Goal: Information Seeking & Learning: Learn about a topic

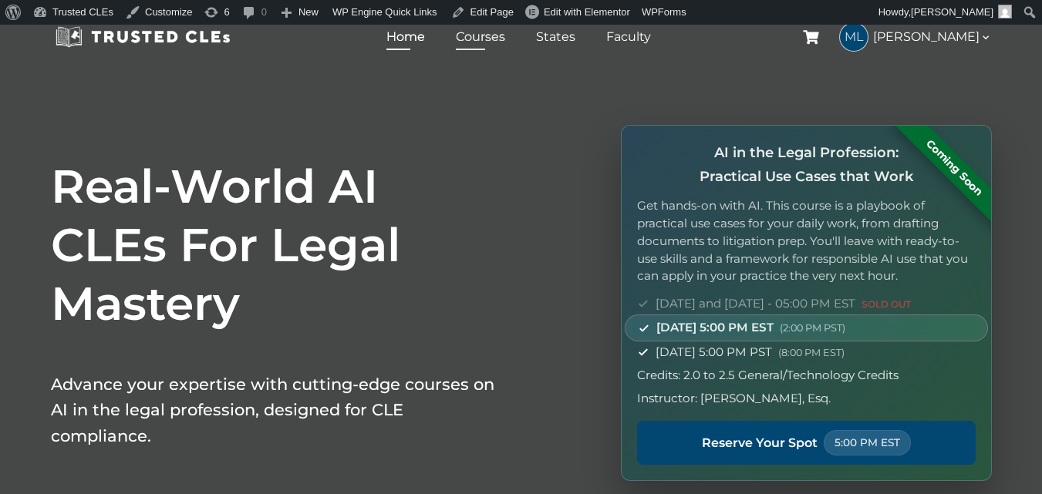
click at [504, 38] on link "Courses" at bounding box center [480, 36] width 57 height 22
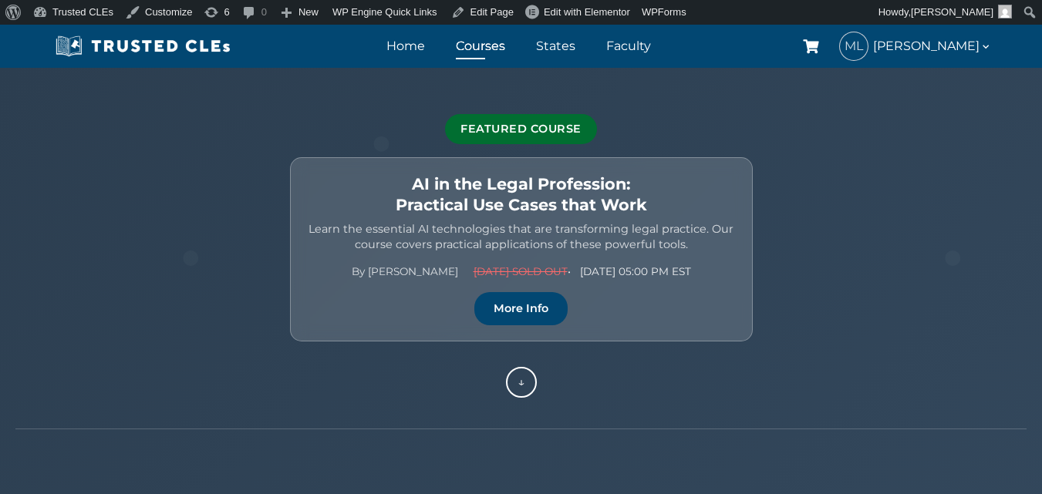
click at [484, 233] on p "Learn the essential AI technologies that are transforming legal practice. Our c…" at bounding box center [521, 236] width 430 height 31
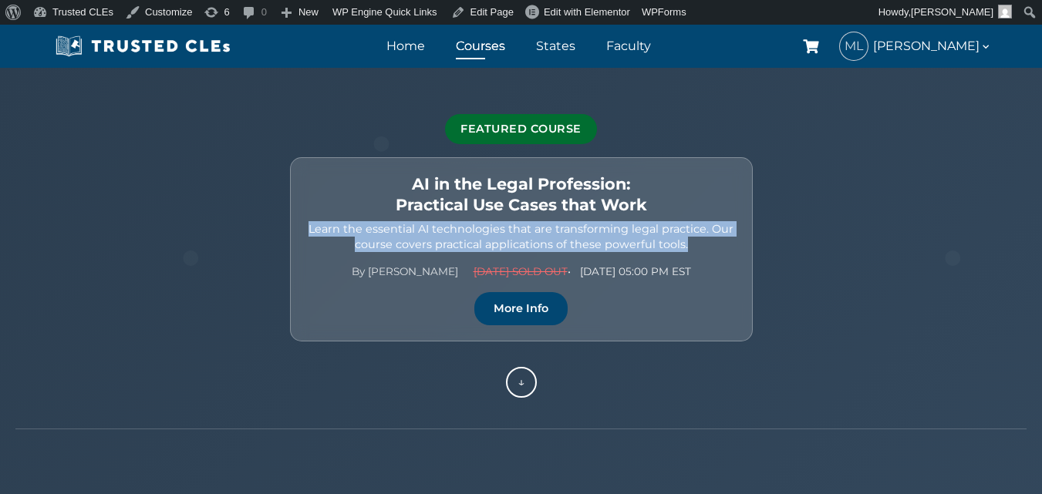
drag, startPoint x: 484, startPoint y: 233, endPoint x: 470, endPoint y: 218, distance: 20.2
click at [470, 219] on div "AI in the Legal Profession: Practical Use Cases that Work Learn the essential A…" at bounding box center [521, 249] width 463 height 184
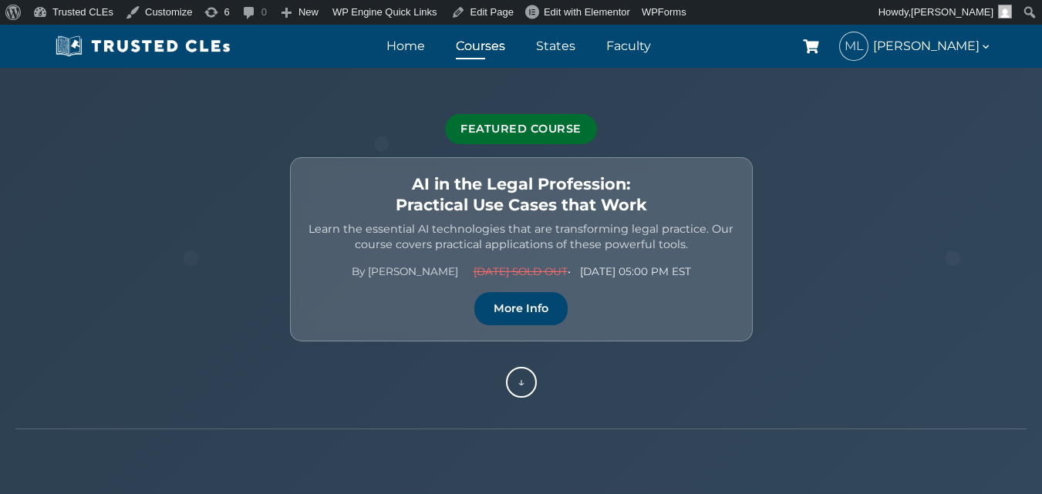
click at [471, 187] on h2 "AI in the Legal Profession: Practical Use Cases that Work" at bounding box center [521, 194] width 430 height 42
click at [456, 186] on h2 "AI in the Legal Profession: Practical Use Cases that Work" at bounding box center [521, 194] width 430 height 42
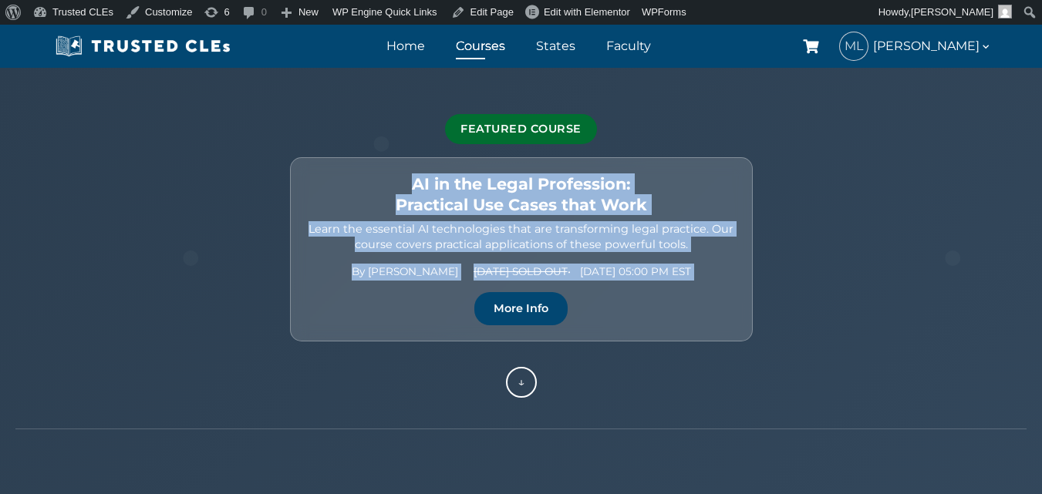
drag, startPoint x: 456, startPoint y: 186, endPoint x: 569, endPoint y: 255, distance: 132.2
click at [569, 255] on div "AI in the Legal Profession: Practical Use Cases that Work Learn the essential A…" at bounding box center [521, 249] width 463 height 184
click at [604, 268] on span "Sept 23 SOLD OUT • Sept 25 | 05:00 PM EST" at bounding box center [581, 272] width 217 height 17
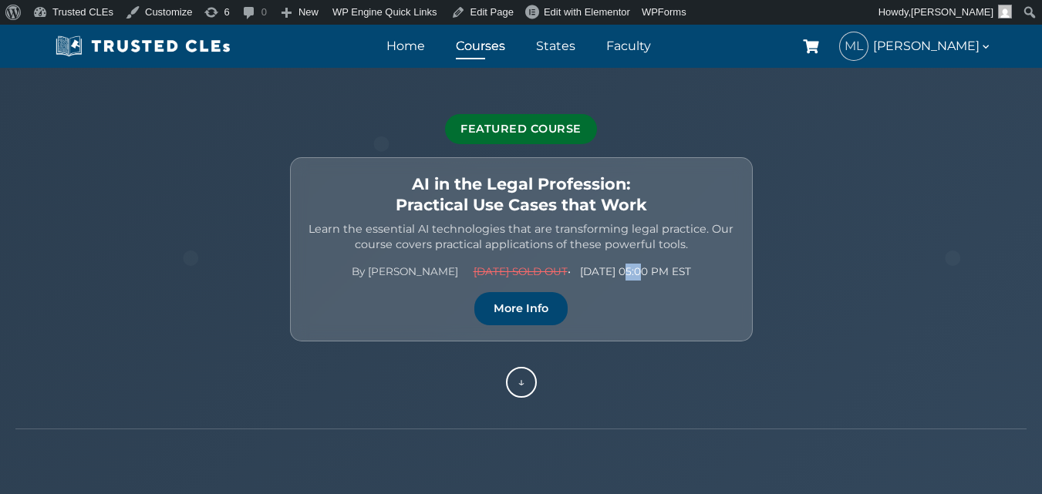
click at [604, 268] on span "Sept 23 SOLD OUT • Sept 25 | 05:00 PM EST" at bounding box center [581, 272] width 217 height 17
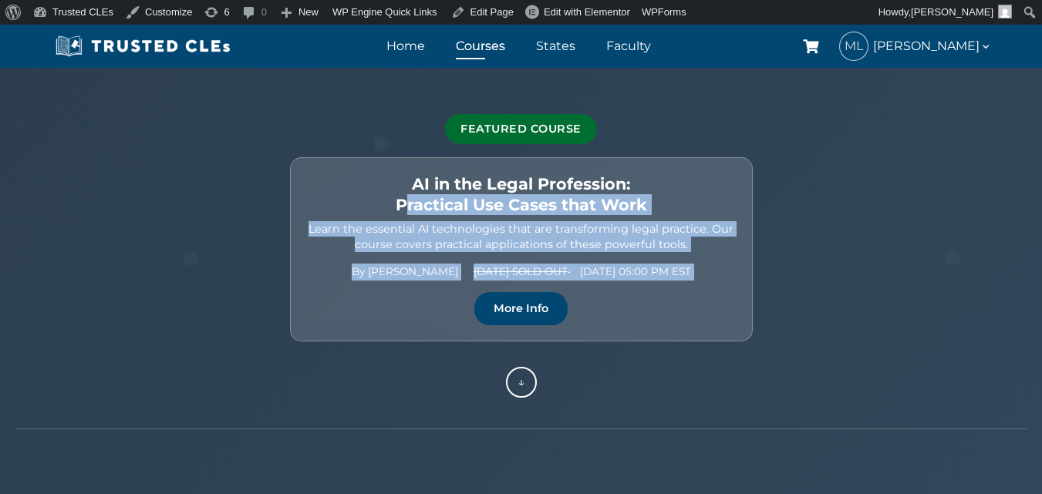
drag, startPoint x: 604, startPoint y: 268, endPoint x: 547, endPoint y: 210, distance: 81.2
click at [548, 211] on div "AI in the Legal Profession: Practical Use Cases that Work Learn the essential A…" at bounding box center [521, 249] width 463 height 184
click at [546, 210] on h2 "AI in the Legal Profession: Practical Use Cases that Work" at bounding box center [521, 194] width 430 height 42
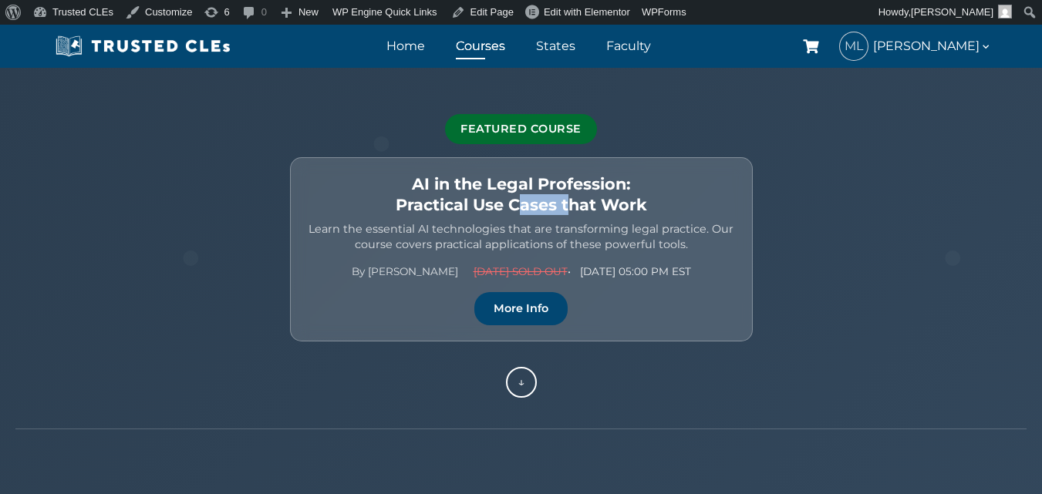
click at [546, 210] on h2 "AI in the Legal Profession: Practical Use Cases that Work" at bounding box center [521, 194] width 430 height 42
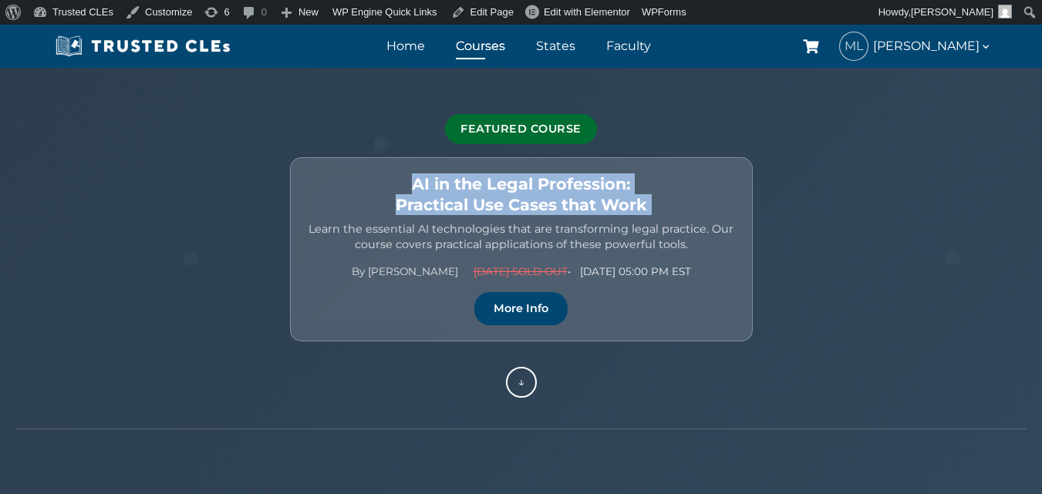
drag, startPoint x: 546, startPoint y: 210, endPoint x: 520, endPoint y: 178, distance: 41.2
click at [520, 178] on h2 "AI in the Legal Profession: Practical Use Cases that Work" at bounding box center [521, 194] width 430 height 42
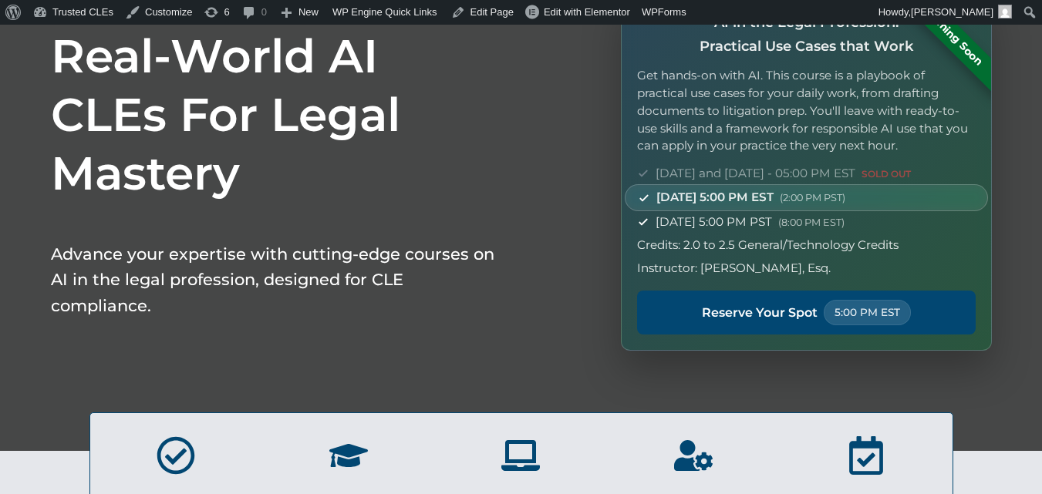
scroll to position [154, 0]
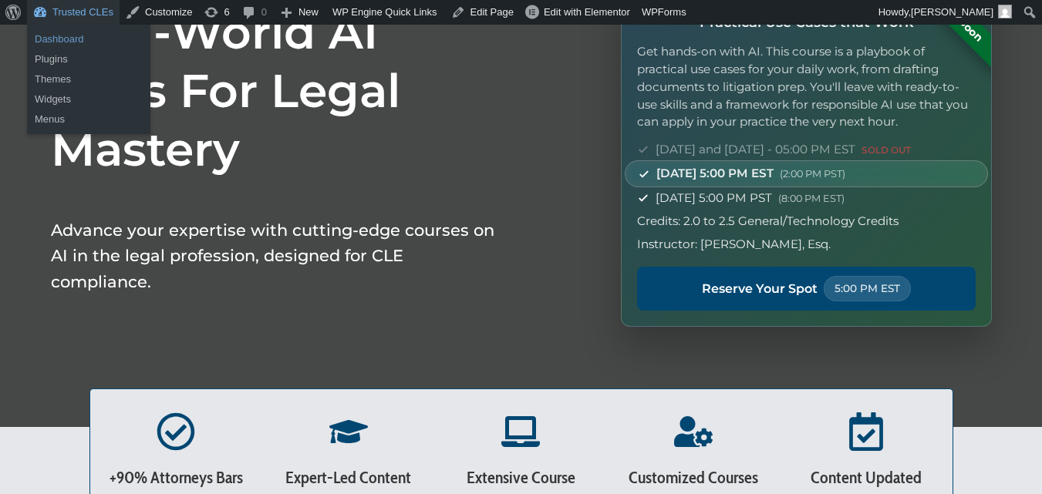
click at [72, 34] on link "Dashboard" at bounding box center [88, 39] width 123 height 20
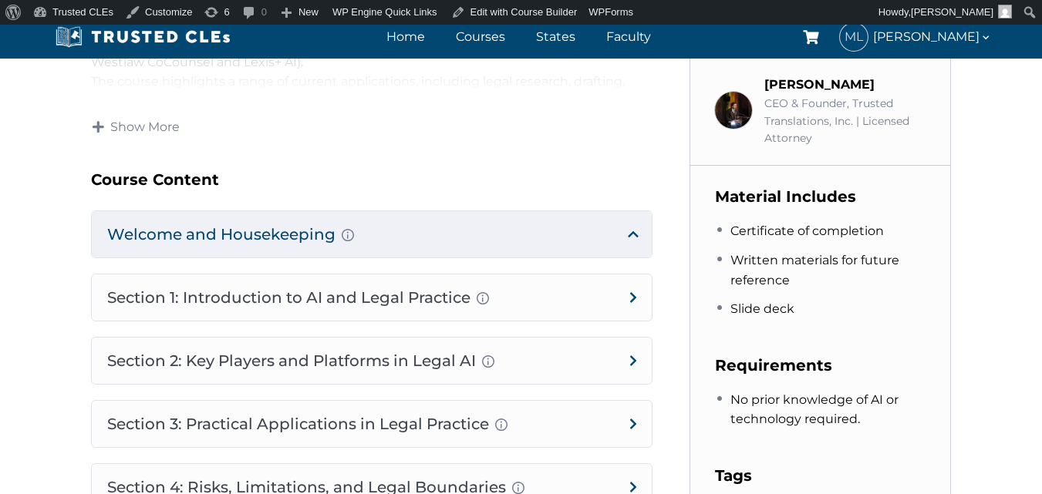
scroll to position [800, 0]
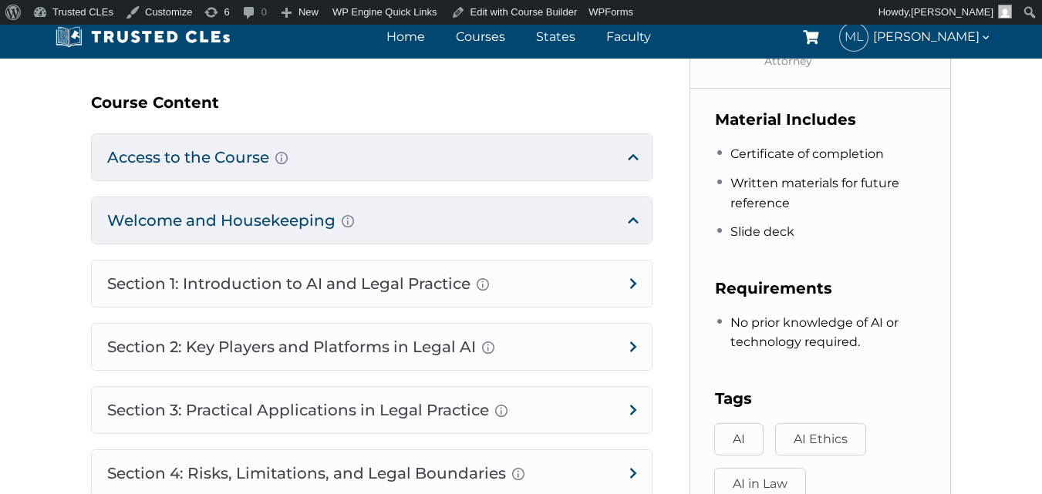
click at [0, 182] on div "AI in the Legal Profession: Practical Use Cases that Work – 10/15 – 5:00 PM PST…" at bounding box center [521, 11] width 1042 height 1427
click at [635, 162] on h4 "Access to the Course Introduction of presenters and overview of course structur…" at bounding box center [372, 157] width 560 height 46
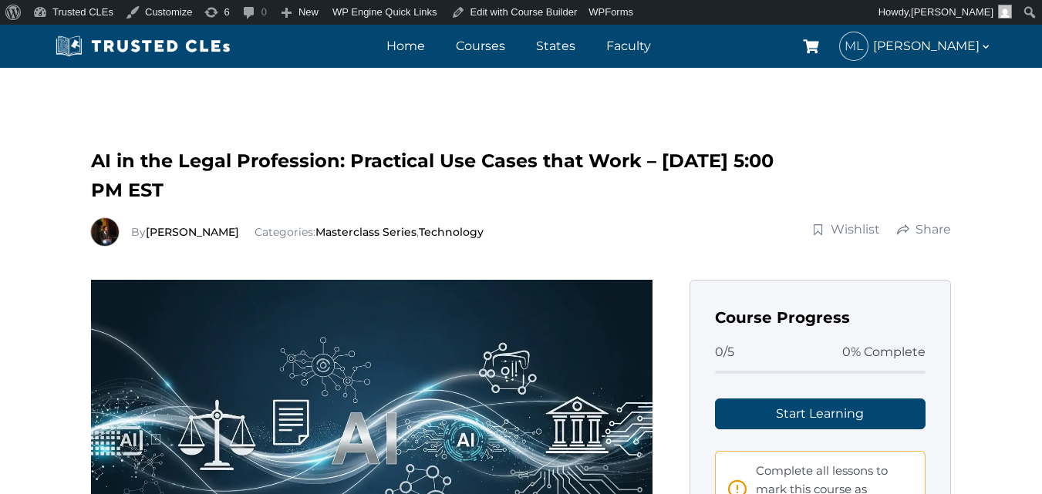
click at [645, 163] on span "AI in the Legal Profession: Practical Use Cases that Work – 10/15 – 5:00 PM EST" at bounding box center [432, 176] width 682 height 52
click at [645, 163] on span "AI in the Legal Profession: Practical Use Cases that Work – [DATE] 5:00 PM EST" at bounding box center [432, 176] width 682 height 52
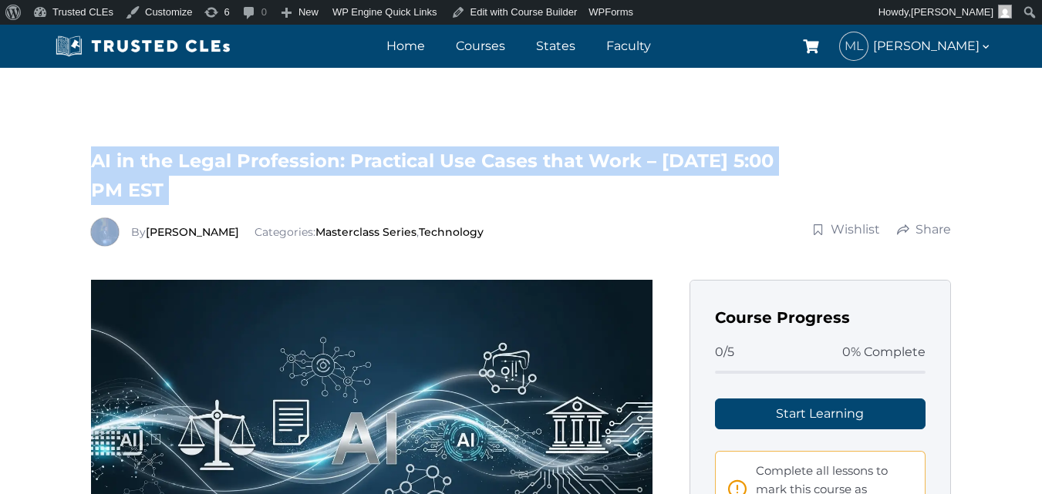
click at [645, 163] on span "AI in the Legal Profession: Practical Use Cases that Work – [DATE] 5:00 PM EST" at bounding box center [432, 176] width 682 height 52
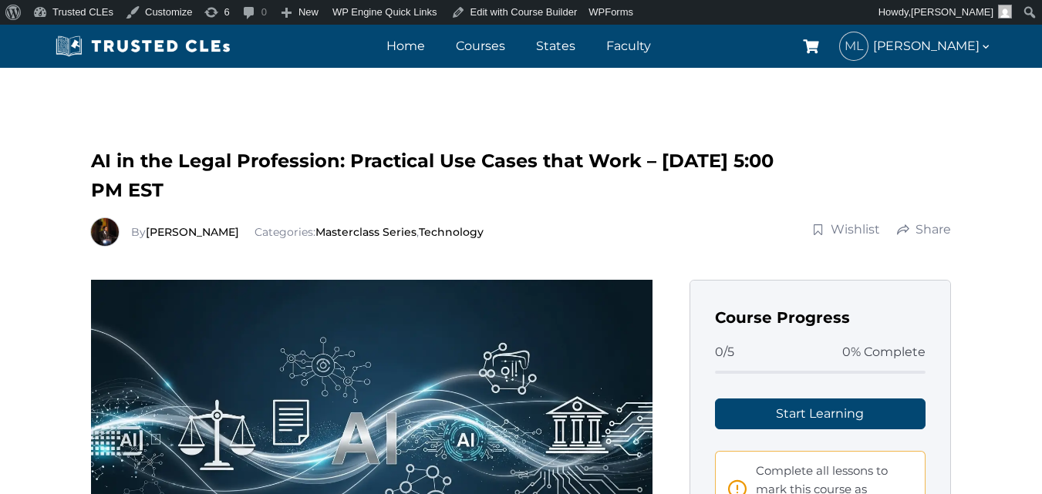
click at [525, 153] on span "AI in the Legal Profession: Practical Use Cases that Work – [DATE] 5:00 PM EST" at bounding box center [432, 176] width 682 height 52
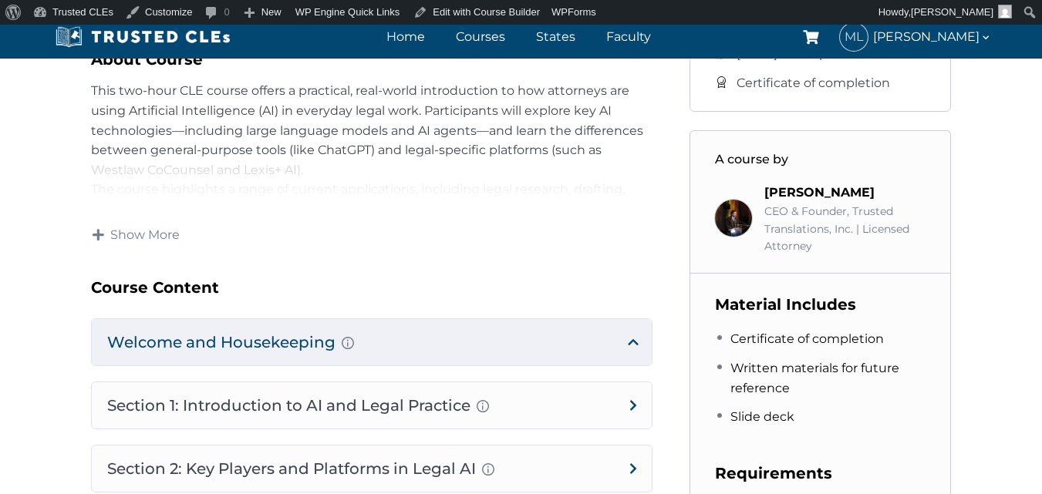
scroll to position [617, 0]
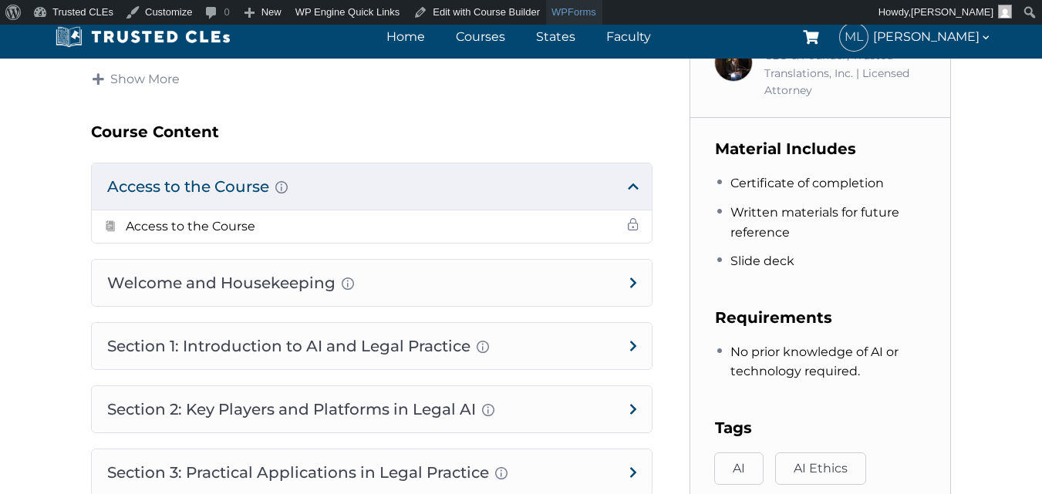
scroll to position [800, 0]
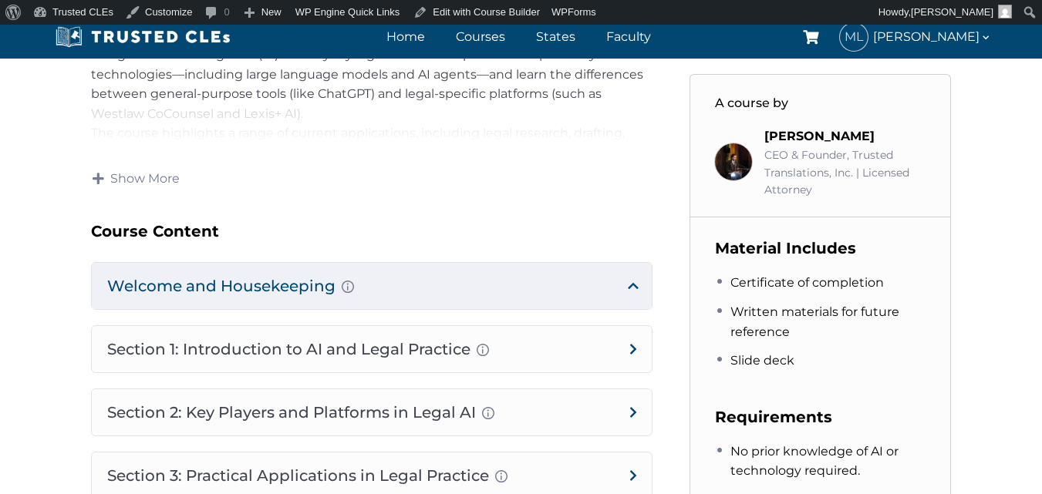
scroll to position [694, 0]
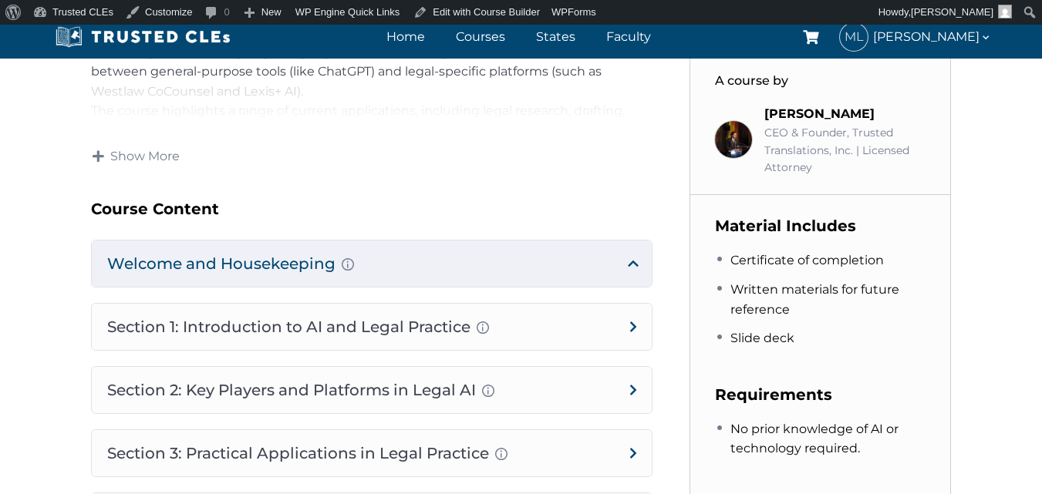
click at [359, 268] on h4 "Welcome and Housekeeping Introduction of presenters and overview of course stru…" at bounding box center [372, 264] width 560 height 46
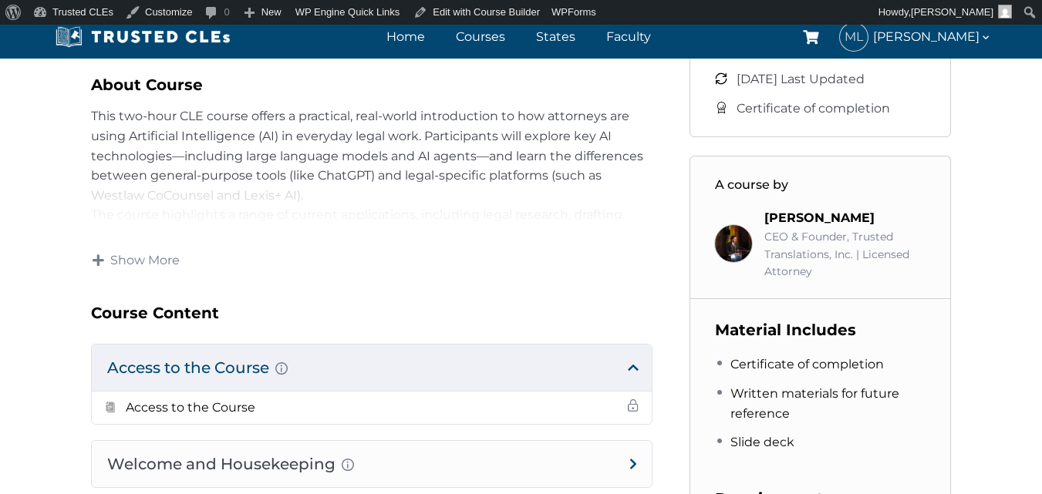
scroll to position [617, 0]
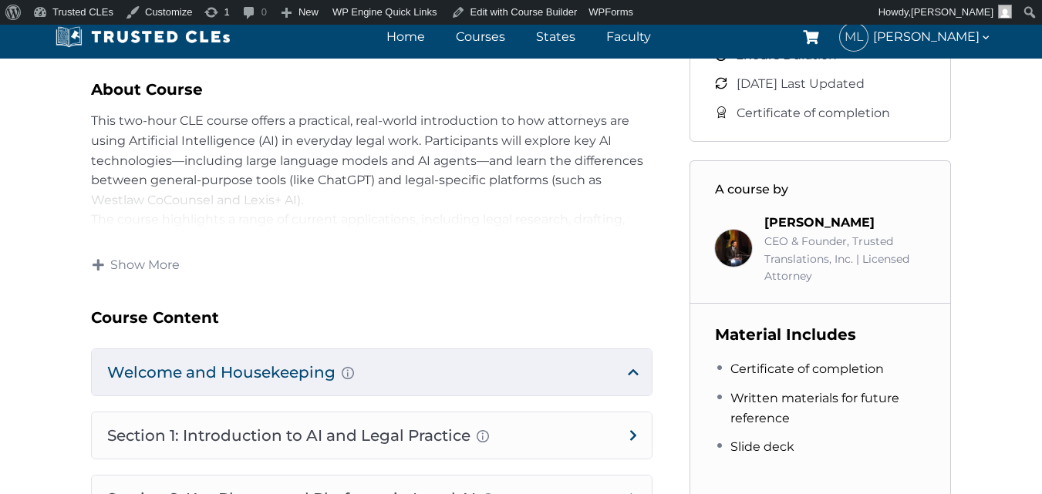
scroll to position [771, 0]
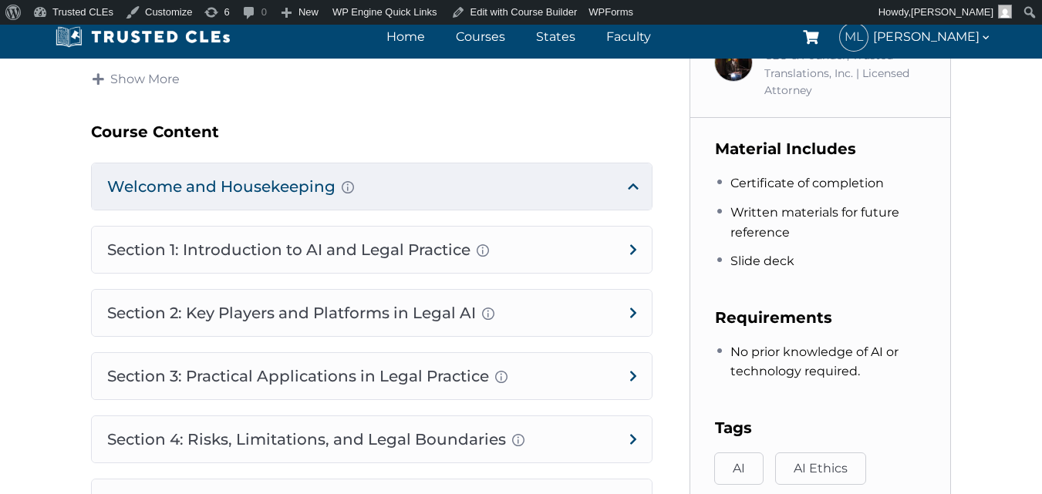
scroll to position [771, 0]
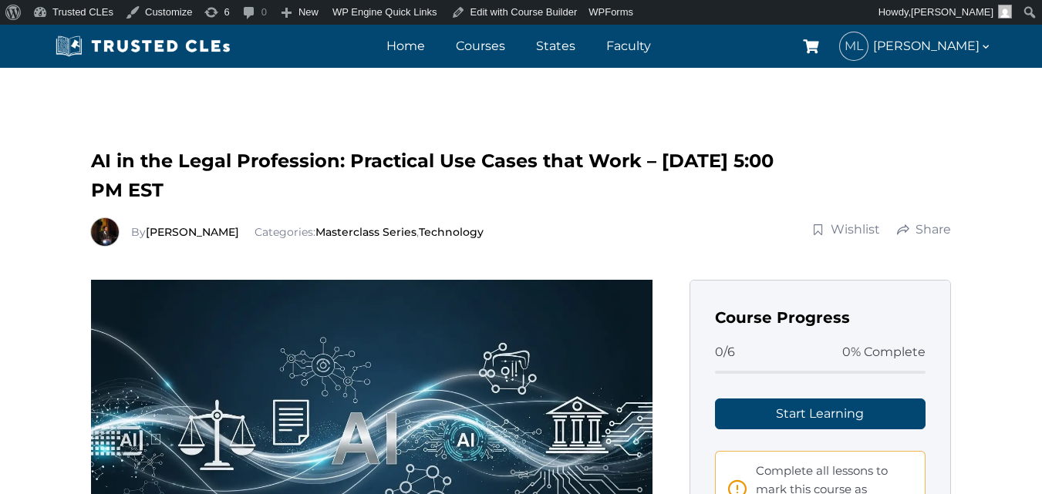
scroll to position [771, 0]
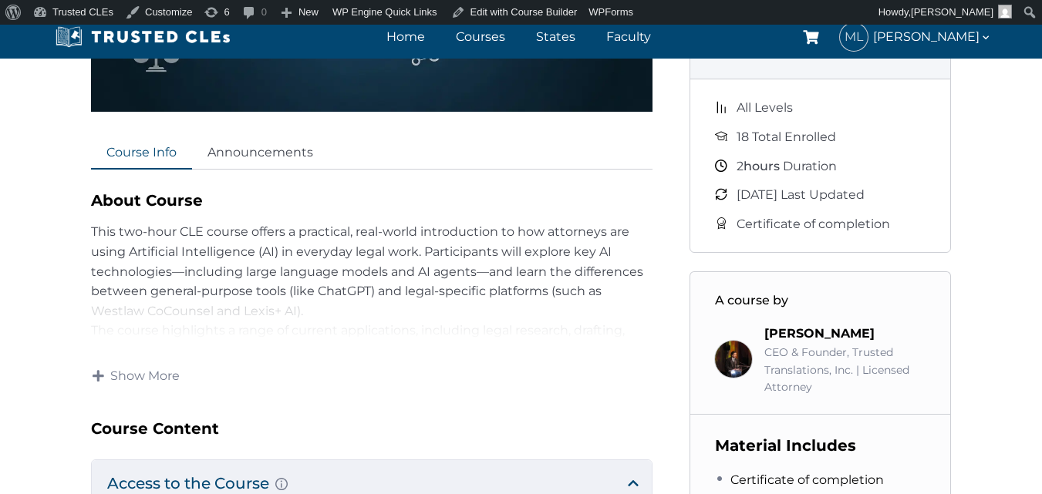
scroll to position [463, 0]
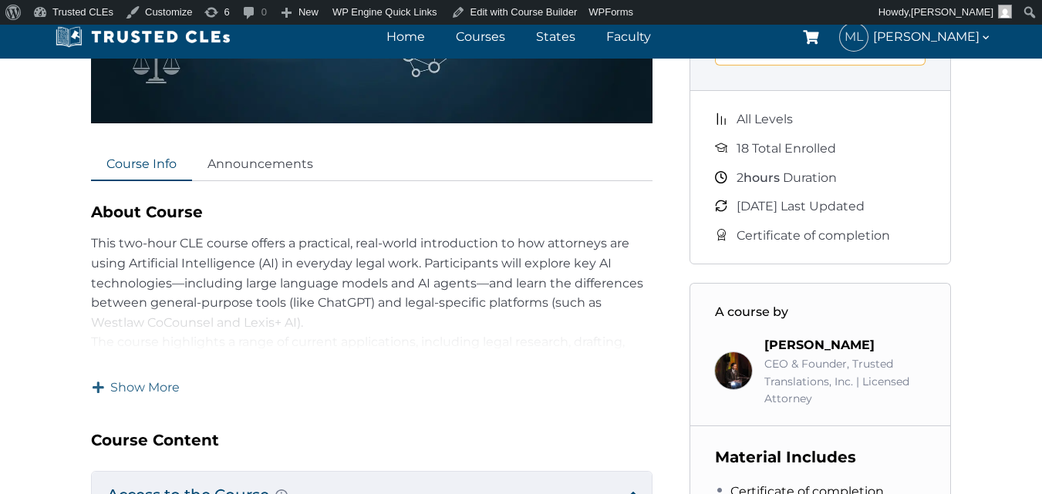
click at [160, 387] on span "Show More" at bounding box center [144, 387] width 69 height 17
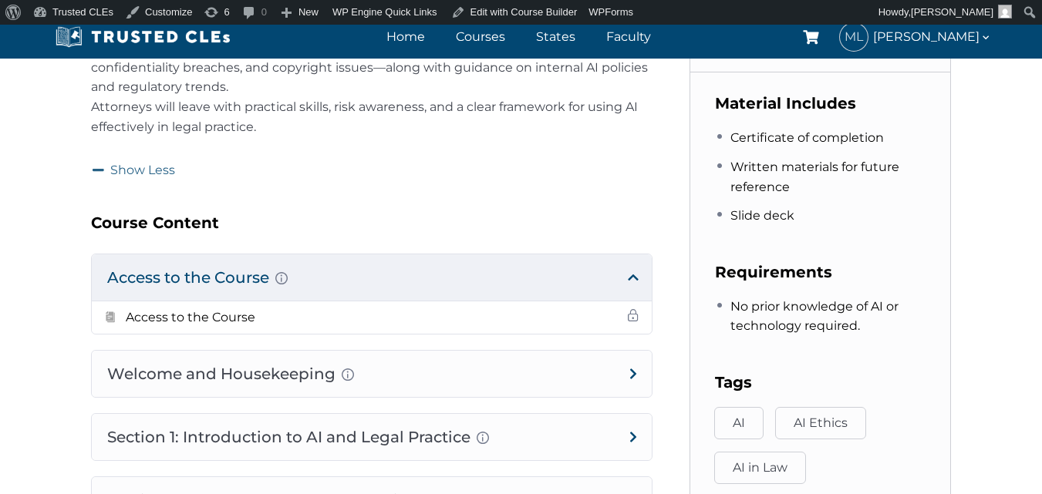
scroll to position [848, 0]
